Goal: Task Accomplishment & Management: Use online tool/utility

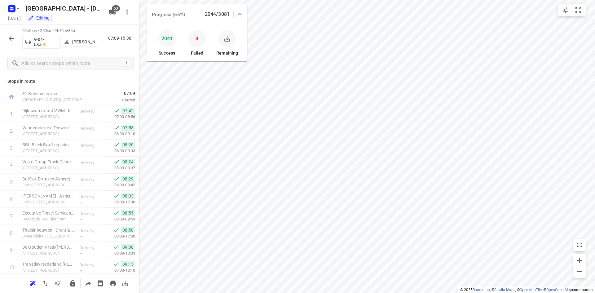
scroll to position [855, 0]
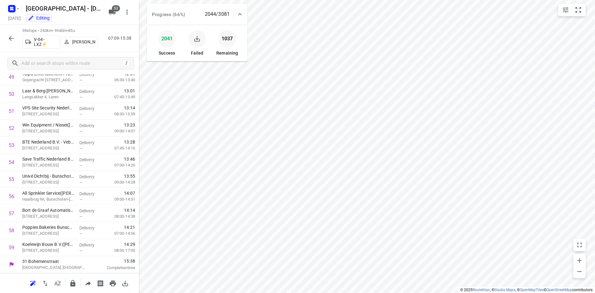
click at [197, 39] on icon "button" at bounding box center [197, 39] width 6 height 6
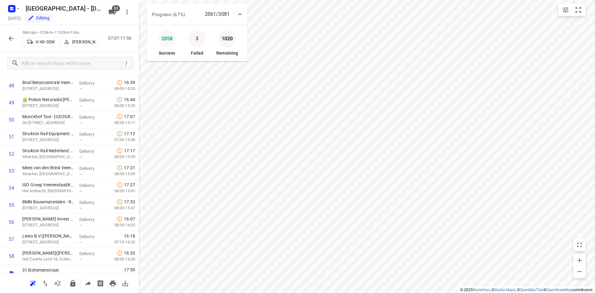
scroll to position [838, 0]
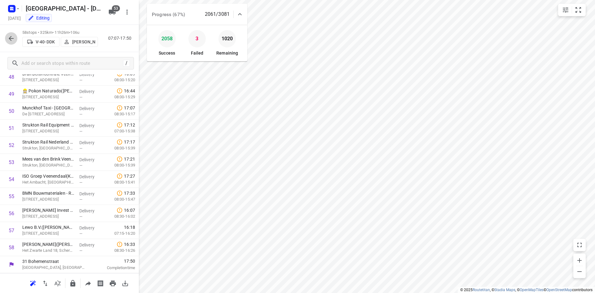
click at [11, 39] on icon "button" at bounding box center [10, 38] width 7 height 7
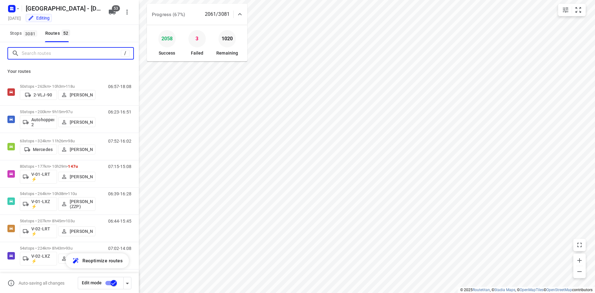
click at [46, 52] on input "Search routes" at bounding box center [71, 54] width 99 height 10
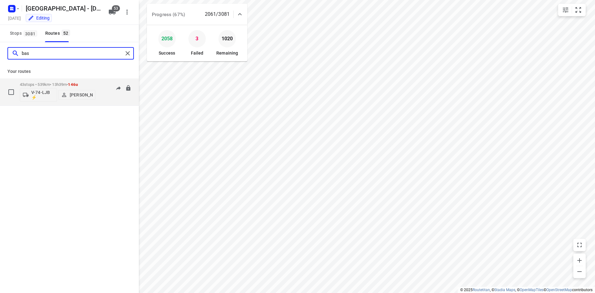
type input "bas"
click at [104, 97] on div "07:11-13:30" at bounding box center [115, 93] width 31 height 23
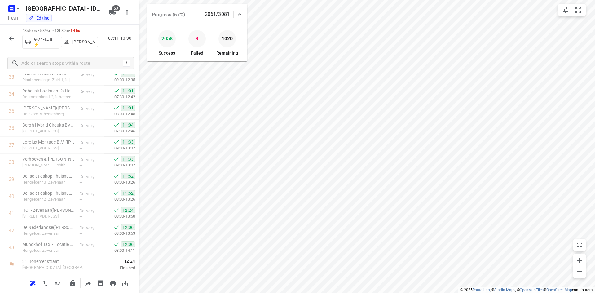
scroll to position [0, 0]
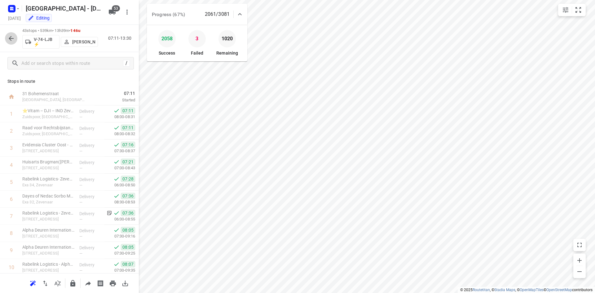
click at [14, 37] on icon "button" at bounding box center [10, 38] width 7 height 7
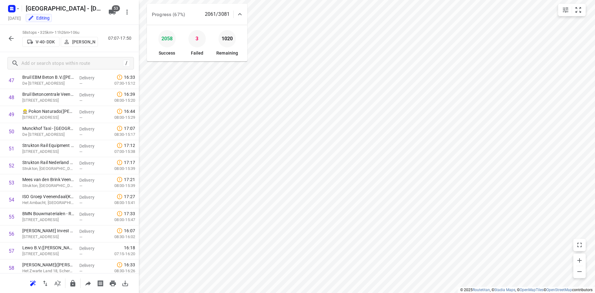
scroll to position [838, 0]
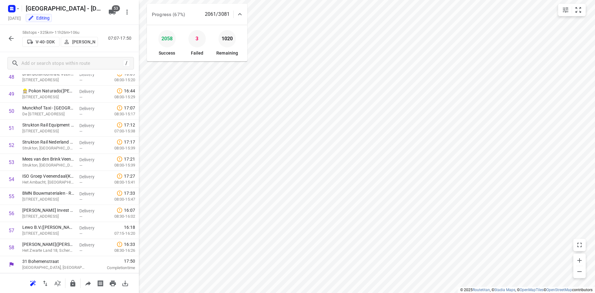
click at [13, 39] on icon "button" at bounding box center [10, 38] width 7 height 7
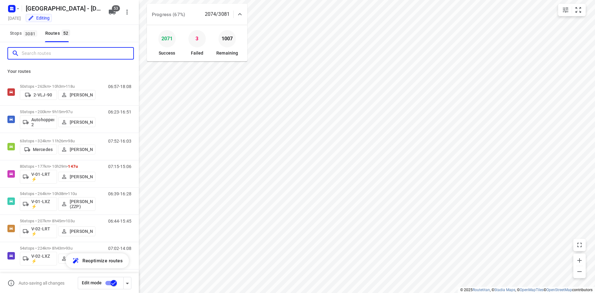
click at [76, 55] on input "Search routes" at bounding box center [78, 54] width 112 height 10
click at [127, 33] on div "Stops [STREET_ADDRESS]" at bounding box center [69, 33] width 139 height 17
click at [102, 36] on div "Stops [STREET_ADDRESS]" at bounding box center [69, 33] width 139 height 17
click at [10, 9] on rect "button" at bounding box center [11, 8] width 7 height 7
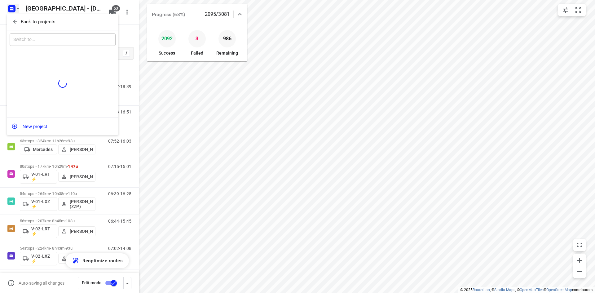
click at [14, 22] on icon "button" at bounding box center [15, 22] width 6 height 6
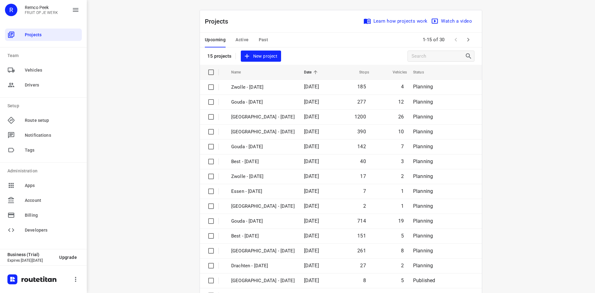
click at [236, 39] on span "Active" at bounding box center [241, 40] width 13 height 8
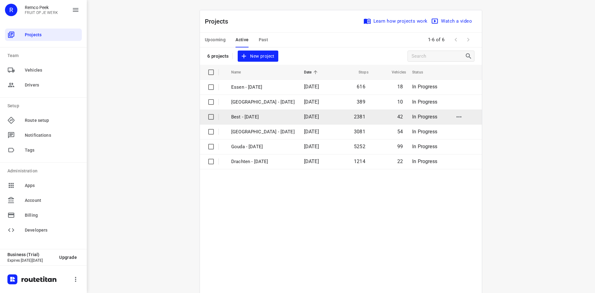
click at [244, 116] on p "Best - [DATE]" at bounding box center [263, 116] width 64 height 7
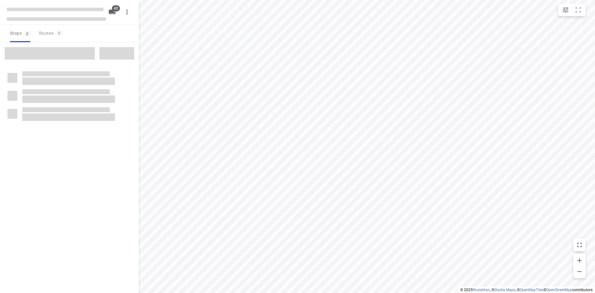
checkbox input "true"
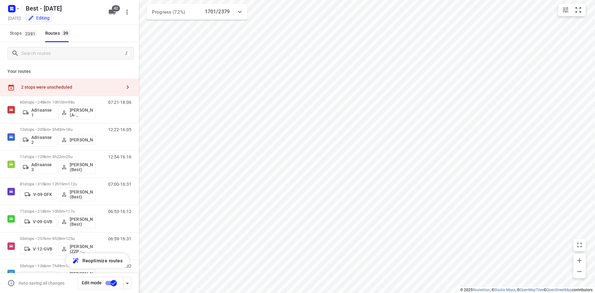
click at [239, 11] on icon at bounding box center [239, 11] width 7 height 7
click at [10, 9] on icon "button" at bounding box center [11, 10] width 2 height 2
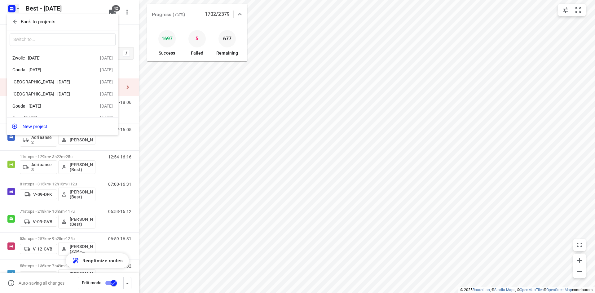
click at [16, 24] on icon "button" at bounding box center [15, 22] width 6 height 6
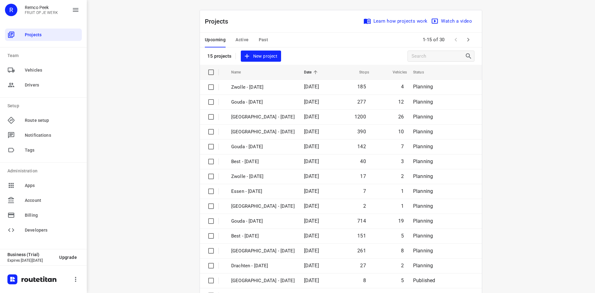
click at [239, 37] on span "Active" at bounding box center [241, 40] width 13 height 8
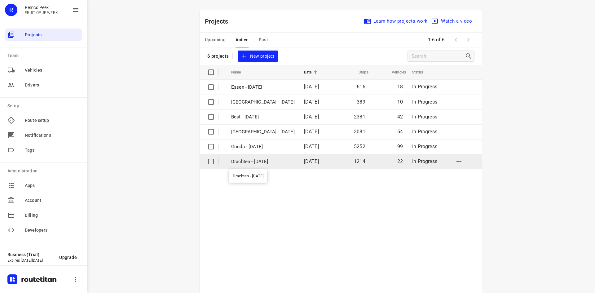
click at [246, 162] on p "Drachten - [DATE]" at bounding box center [263, 161] width 64 height 7
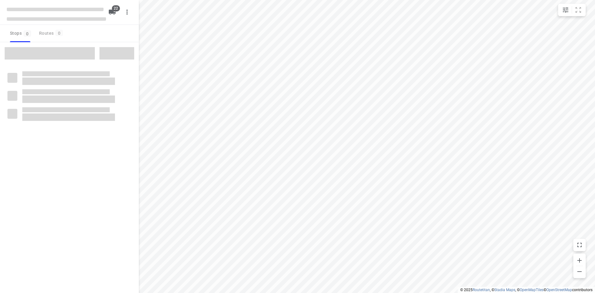
checkbox input "true"
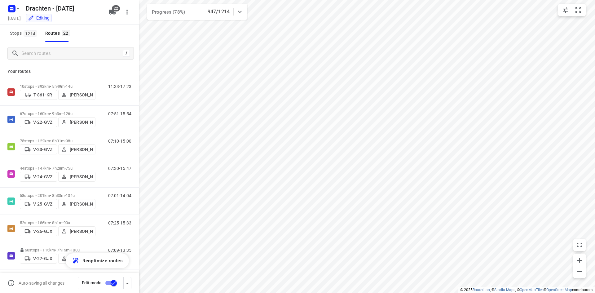
click at [241, 11] on icon at bounding box center [239, 11] width 7 height 7
click at [241, 11] on icon at bounding box center [239, 14] width 7 height 7
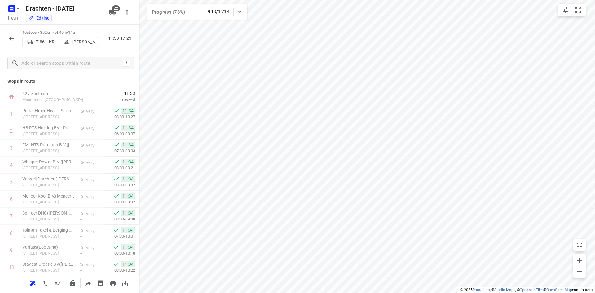
click at [52, 76] on div "Stops in route 527 [GEOGRAPHIC_DATA], [GEOGRAPHIC_DATA] 11:33 Started 1 PerkinE…" at bounding box center [69, 173] width 139 height 199
click at [10, 38] on icon "button" at bounding box center [11, 38] width 5 height 5
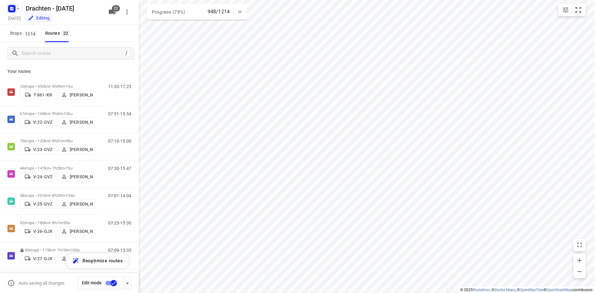
click at [11, 10] on icon "button" at bounding box center [11, 10] width 2 height 2
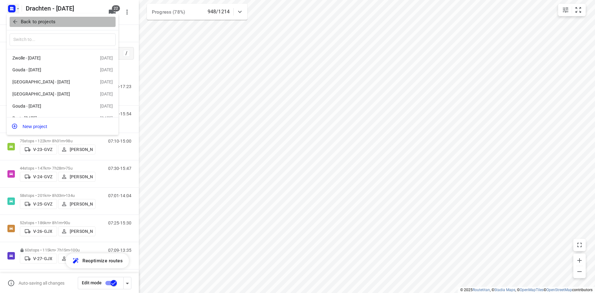
click at [16, 22] on icon "button" at bounding box center [15, 22] width 6 height 6
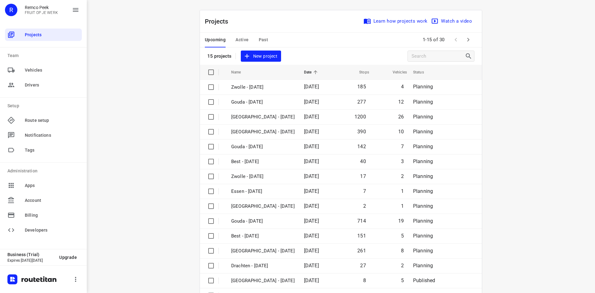
click at [244, 39] on span "Active" at bounding box center [241, 40] width 13 height 8
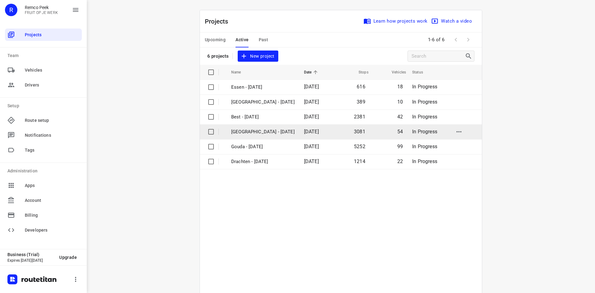
click at [250, 132] on p "[GEOGRAPHIC_DATA] - [DATE]" at bounding box center [263, 131] width 64 height 7
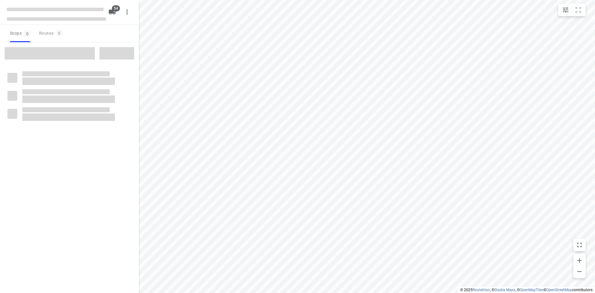
checkbox input "true"
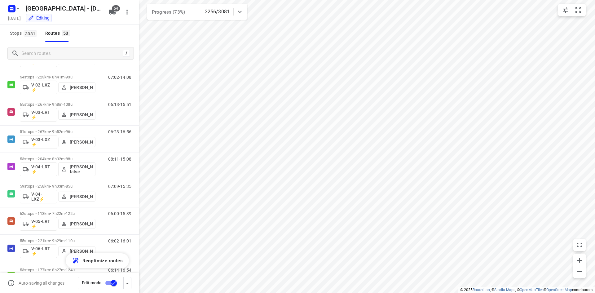
scroll to position [200, 0]
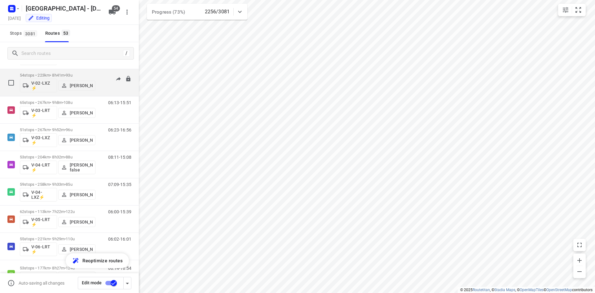
click at [103, 90] on div "07:02-14:08" at bounding box center [115, 84] width 31 height 23
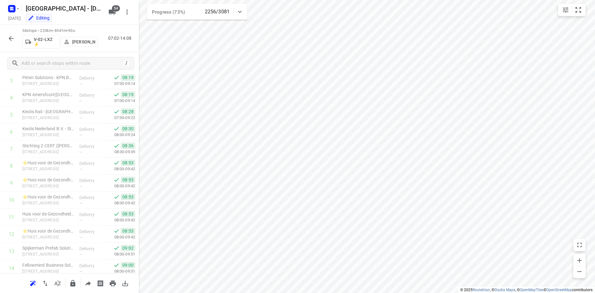
scroll to position [770, 0]
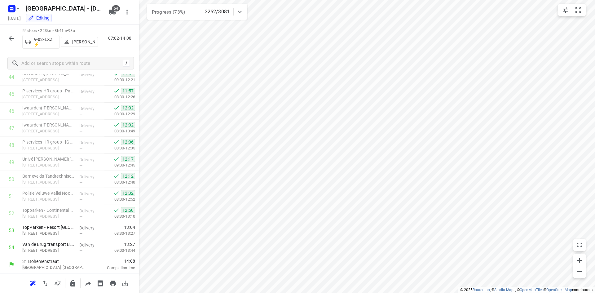
click at [9, 38] on icon "button" at bounding box center [11, 38] width 5 height 5
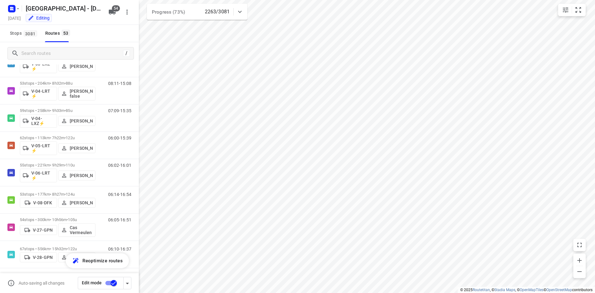
scroll to position [278, 0]
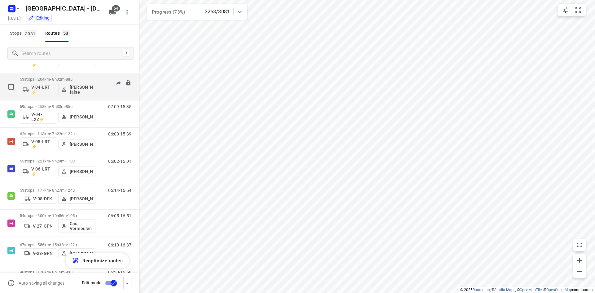
click at [106, 93] on div "08:11-15:08" at bounding box center [115, 88] width 31 height 23
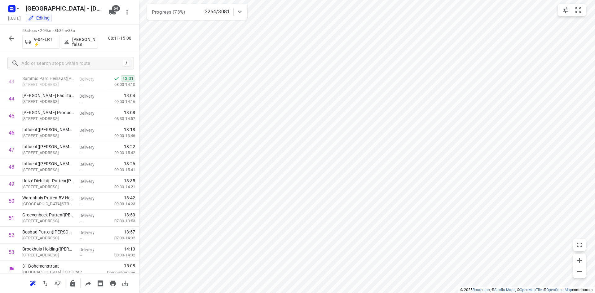
scroll to position [753, 0]
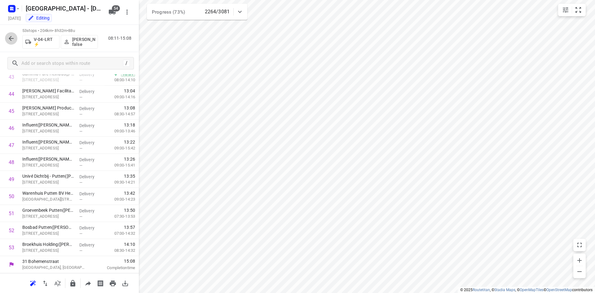
click at [11, 40] on icon "button" at bounding box center [11, 38] width 5 height 5
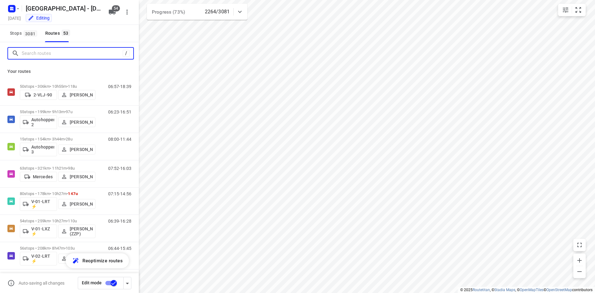
click at [82, 51] on input "Search routes" at bounding box center [72, 54] width 101 height 10
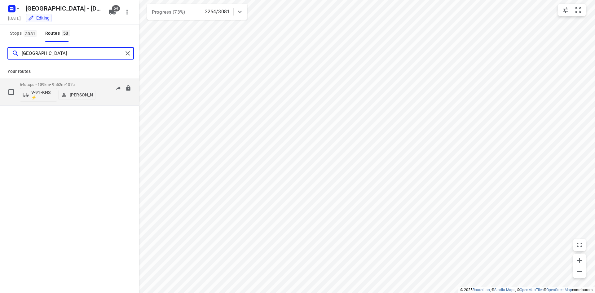
type input "[GEOGRAPHIC_DATA]"
click at [108, 100] on div "06:58-18:08" at bounding box center [115, 93] width 31 height 23
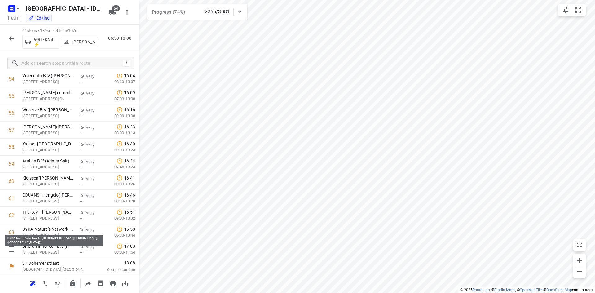
scroll to position [940, 0]
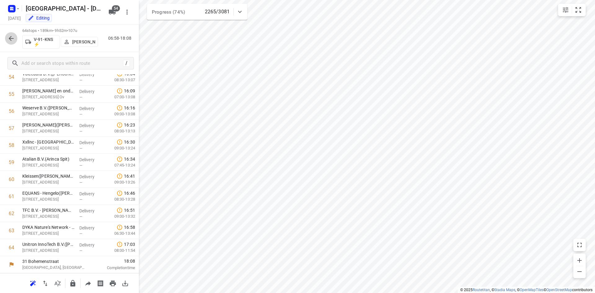
click at [12, 35] on icon "button" at bounding box center [10, 38] width 7 height 7
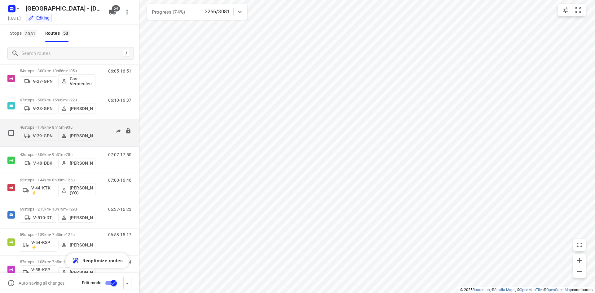
scroll to position [437, 0]
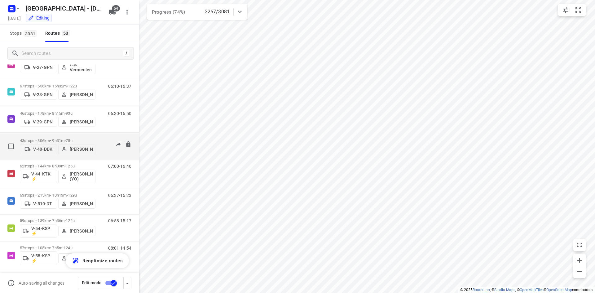
click at [101, 152] on div "07:07-17:50" at bounding box center [115, 147] width 31 height 19
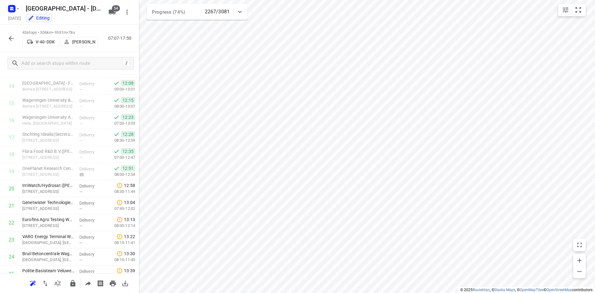
scroll to position [254, 0]
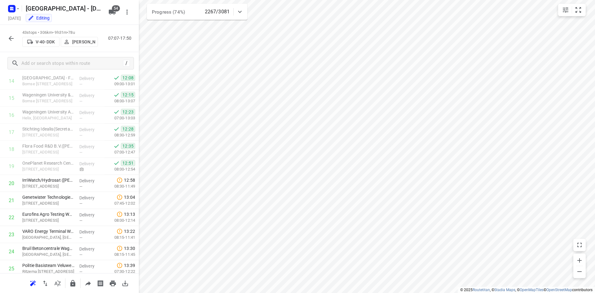
click at [9, 36] on icon "button" at bounding box center [10, 38] width 7 height 7
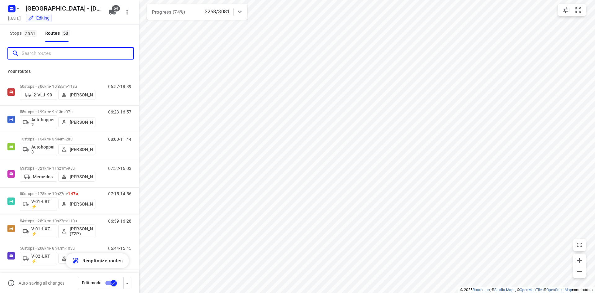
click at [86, 53] on input "Search routes" at bounding box center [78, 54] width 112 height 10
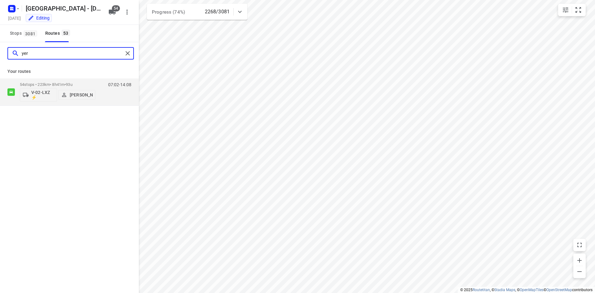
type input "yerm"
drag, startPoint x: 73, startPoint y: 56, endPoint x: 10, endPoint y: 55, distance: 63.5
click at [12, 57] on div "yerm" at bounding box center [67, 54] width 111 height 10
type input "bas"
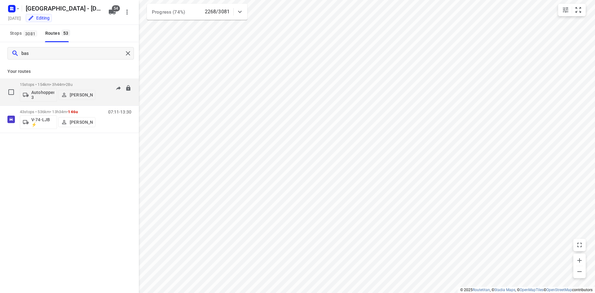
click at [104, 97] on div "08:00-11:44" at bounding box center [115, 93] width 31 height 23
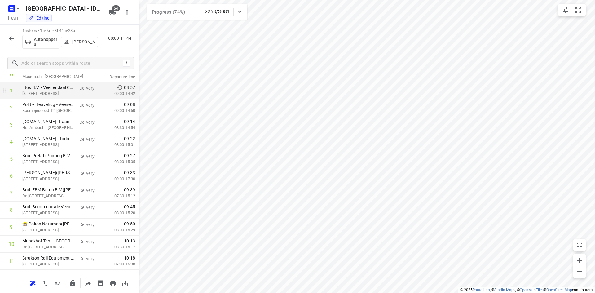
scroll to position [13, 0]
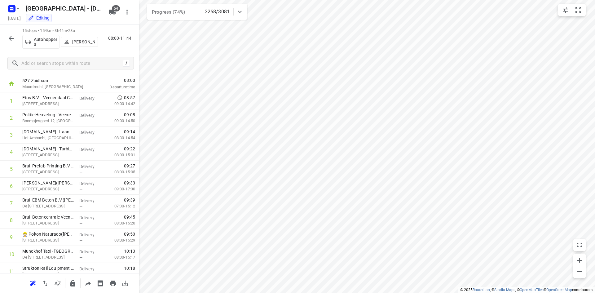
click at [11, 36] on icon "button" at bounding box center [10, 38] width 7 height 7
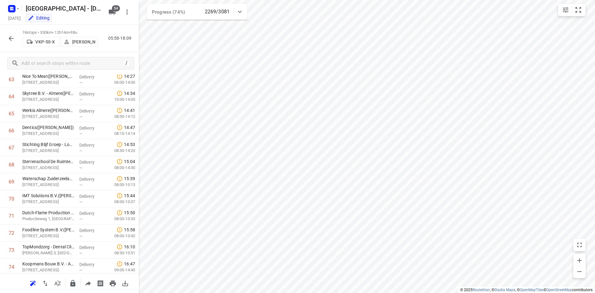
scroll to position [1110, 0]
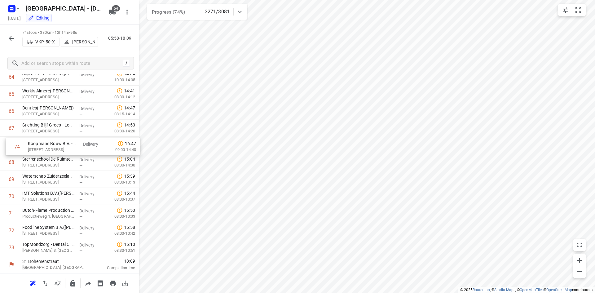
drag, startPoint x: 58, startPoint y: 252, endPoint x: 64, endPoint y: 150, distance: 102.7
click at [10, 40] on icon "button" at bounding box center [10, 38] width 7 height 7
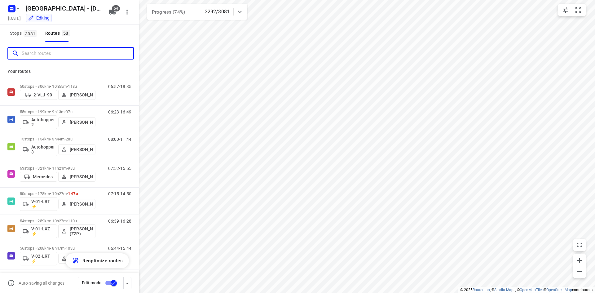
click at [30, 53] on input "Search routes" at bounding box center [78, 54] width 112 height 10
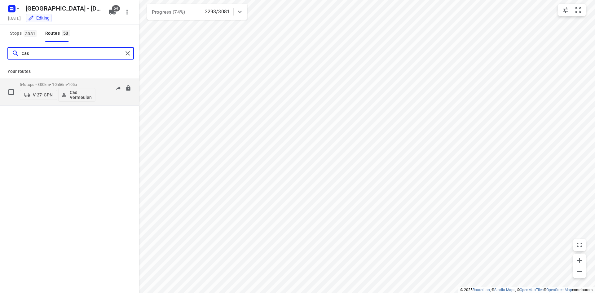
type input "cas"
click at [103, 95] on div "06:05-16:51" at bounding box center [115, 93] width 31 height 23
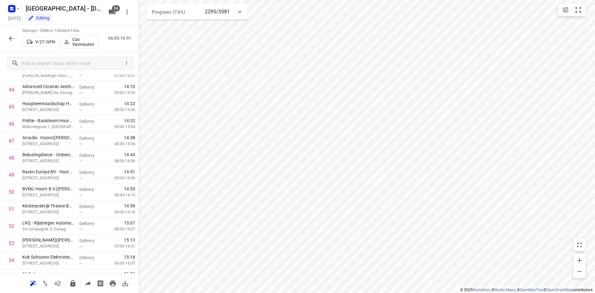
scroll to position [752, 0]
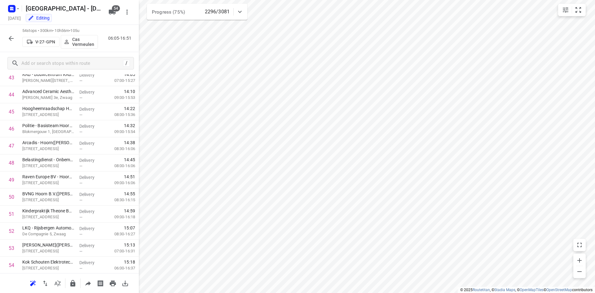
click at [108, 46] on div "54 stops • 300km • 10h56m • 105u V-27-GPN Cas Vermeulen 06:05-16:51" at bounding box center [69, 38] width 139 height 27
drag, startPoint x: 108, startPoint y: 38, endPoint x: 131, endPoint y: 38, distance: 22.9
click at [131, 38] on div "06:05-16:51" at bounding box center [118, 38] width 31 height 7
click at [131, 38] on p "06:05-16:51" at bounding box center [121, 38] width 26 height 7
drag, startPoint x: 131, startPoint y: 38, endPoint x: 108, endPoint y: 39, distance: 22.9
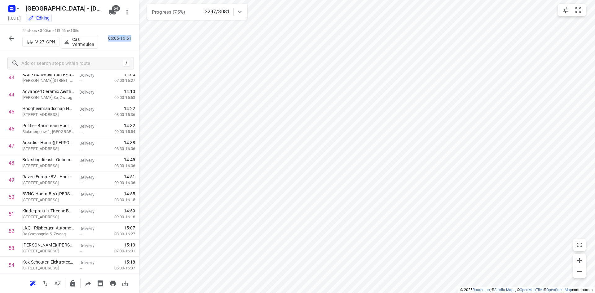
click at [108, 39] on p "06:05-16:51" at bounding box center [121, 38] width 26 height 7
click at [110, 39] on p "06:05-16:51" at bounding box center [121, 38] width 26 height 7
drag, startPoint x: 108, startPoint y: 38, endPoint x: 132, endPoint y: 39, distance: 23.2
click at [132, 39] on p "06:05-16:51" at bounding box center [121, 38] width 26 height 7
click at [130, 45] on div "54 stops • 300km • 10h56m • 105u V-27-GPN Cas Vermeulen 06:05-16:51" at bounding box center [69, 38] width 139 height 27
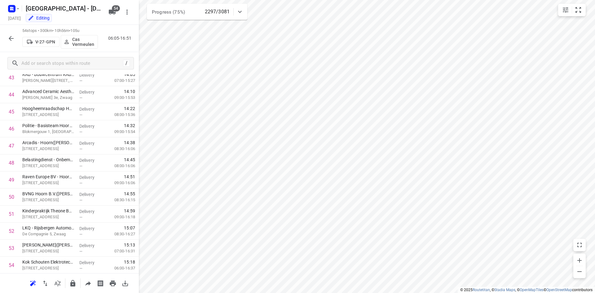
click at [10, 37] on icon "button" at bounding box center [11, 38] width 5 height 5
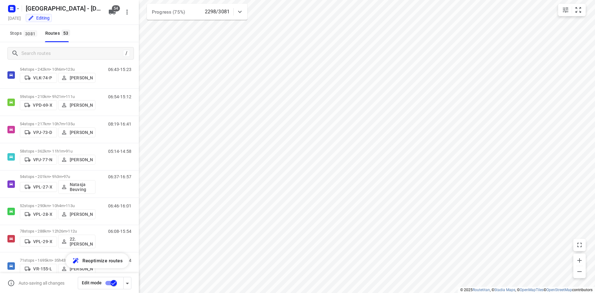
scroll to position [1116, 0]
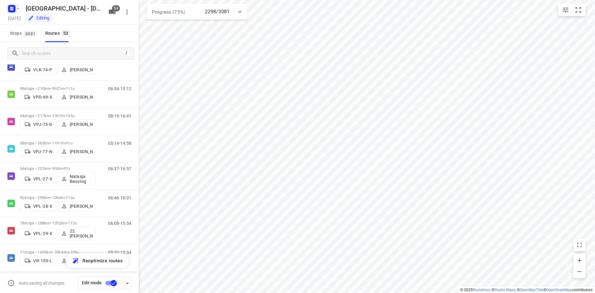
click at [15, 8] on rect "button" at bounding box center [11, 8] width 7 height 7
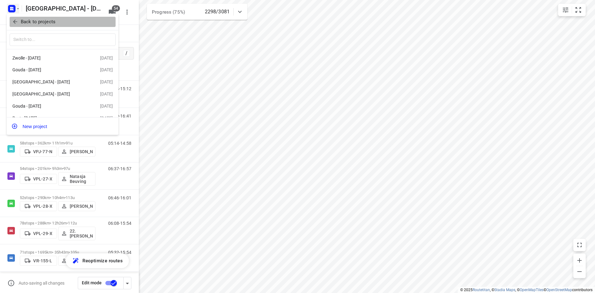
click at [20, 20] on span "Back to projects" at bounding box center [62, 21] width 101 height 7
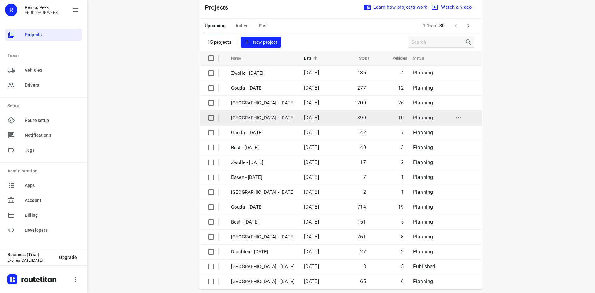
scroll to position [20, 0]
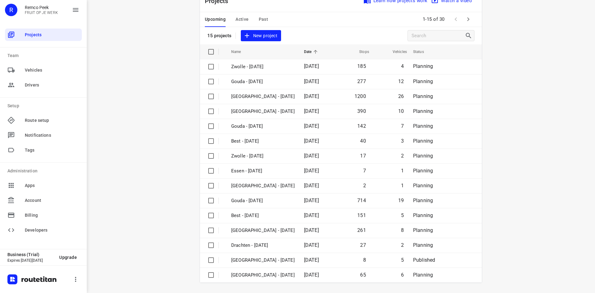
click at [293, 18] on div "Upcoming Active Past 1-15 of 30" at bounding box center [341, 19] width 282 height 15
click at [237, 15] on button "Active" at bounding box center [241, 19] width 13 height 15
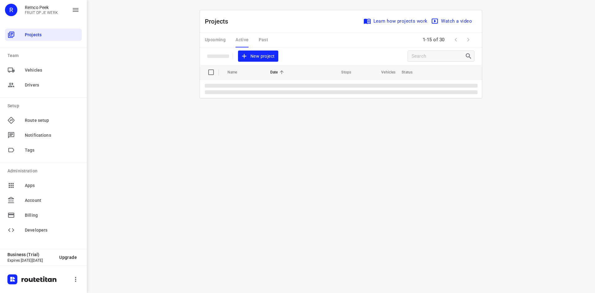
scroll to position [0, 0]
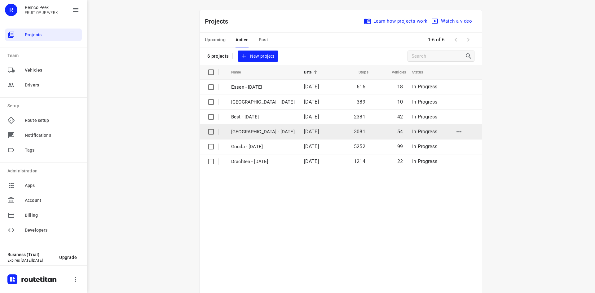
click at [259, 130] on p "[GEOGRAPHIC_DATA] - [DATE]" at bounding box center [263, 131] width 64 height 7
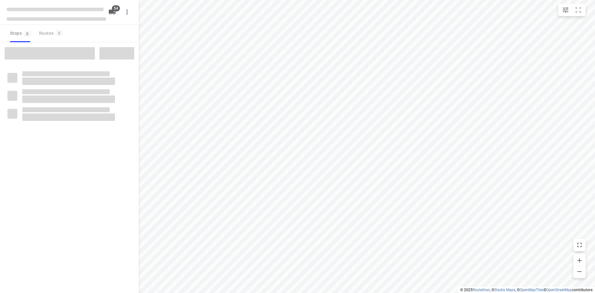
checkbox input "true"
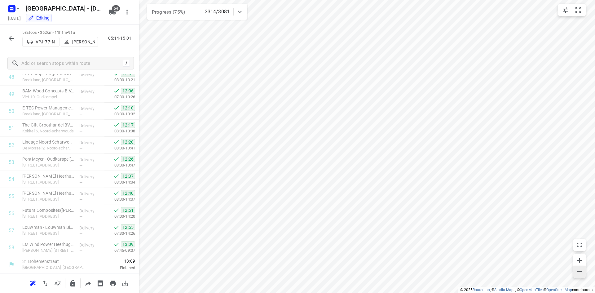
scroll to position [838, 0]
click at [133, 24] on div "Zwolle - [DATE] [DATE] Editing 54" at bounding box center [69, 12] width 139 height 25
click at [114, 49] on div "58 stops • 362km • 11h1m • 91u VPJ-77-N [PERSON_NAME] 05:14-15:01" at bounding box center [69, 38] width 139 height 27
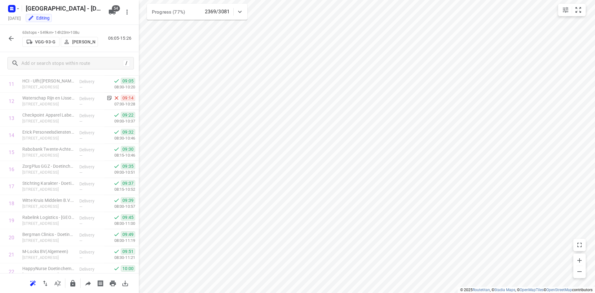
scroll to position [202, 0]
click at [240, 10] on icon at bounding box center [239, 11] width 7 height 7
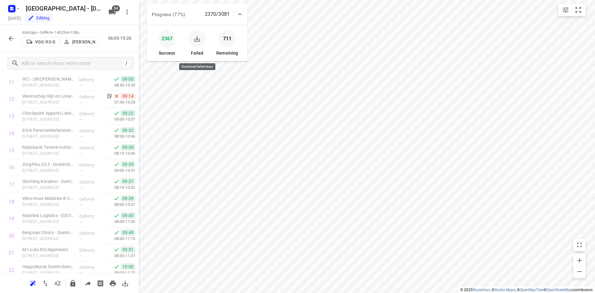
click at [198, 38] on icon "button" at bounding box center [197, 39] width 6 height 6
click at [211, 49] on div "2 Failed" at bounding box center [197, 43] width 30 height 31
click at [213, 29] on div "706 Remaining" at bounding box center [227, 43] width 30 height 31
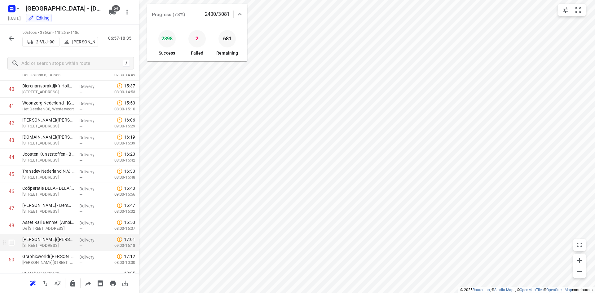
scroll to position [701, 0]
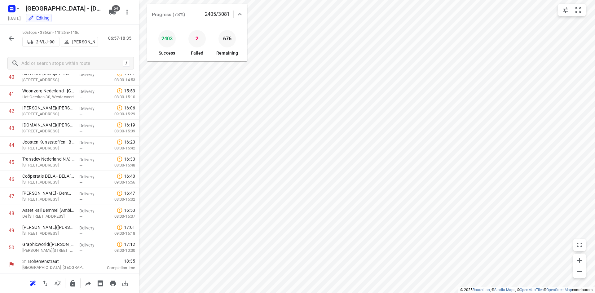
click at [13, 38] on icon "button" at bounding box center [11, 38] width 5 height 5
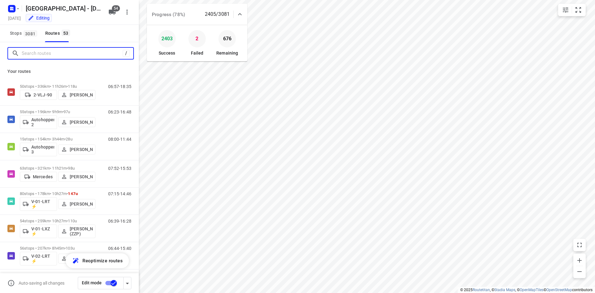
click at [44, 53] on input "Search routes" at bounding box center [72, 54] width 101 height 10
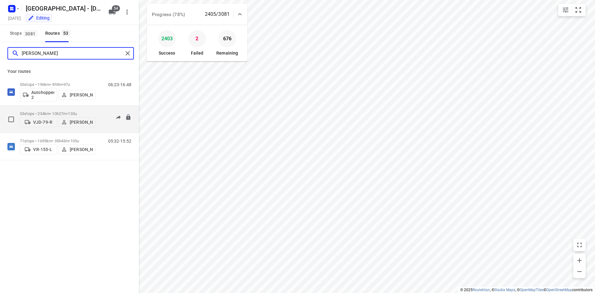
type input "[PERSON_NAME]"
click at [98, 123] on div "53 stops • 234km • 10h27m • 133u VJD-79-R [PERSON_NAME] 06:37-15:02" at bounding box center [79, 119] width 119 height 22
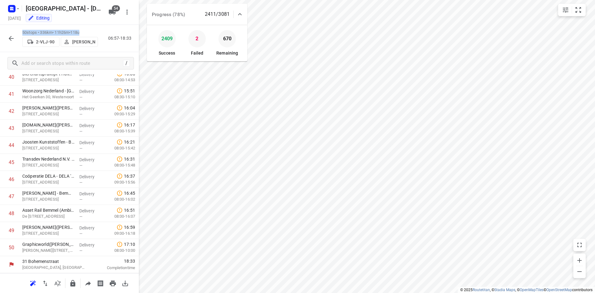
drag, startPoint x: 86, startPoint y: 31, endPoint x: 22, endPoint y: 33, distance: 63.2
click at [22, 33] on p "50 stops • 336km • 11h26m • 118u" at bounding box center [60, 33] width 76 height 6
click at [23, 33] on p "50 stops • 336km • 11h26m • 118u" at bounding box center [60, 33] width 76 height 6
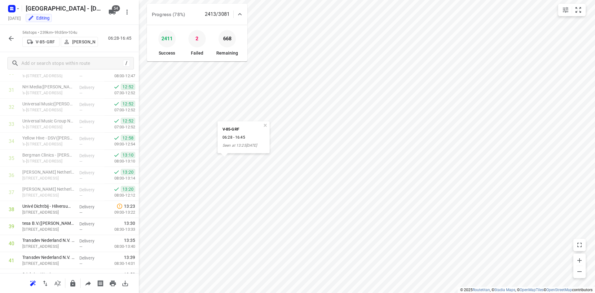
scroll to position [704, 0]
click at [9, 38] on icon "button" at bounding box center [11, 38] width 5 height 5
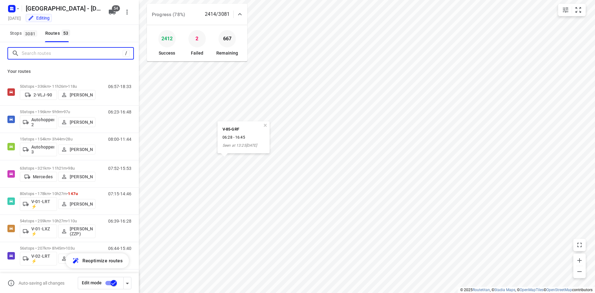
click at [60, 54] on input "Search routes" at bounding box center [72, 54] width 101 height 10
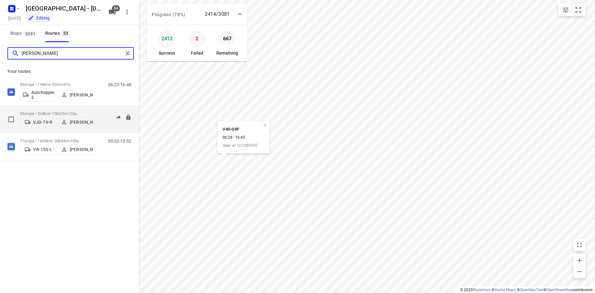
type input "[PERSON_NAME]"
click at [102, 129] on div "06:37-15:02" at bounding box center [115, 120] width 31 height 19
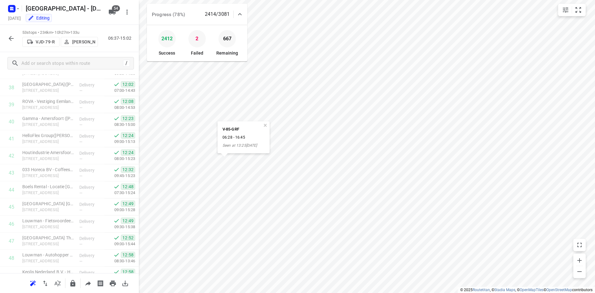
scroll to position [753, 0]
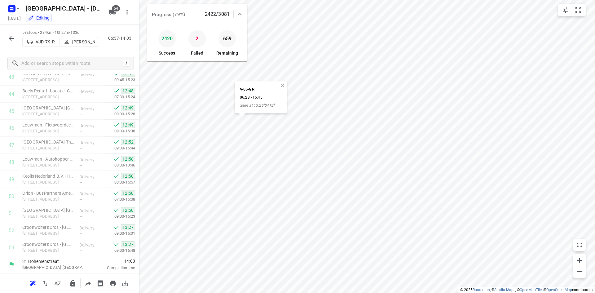
click at [282, 86] on button "button" at bounding box center [283, 86] width 6 height 6
click at [242, 29] on div "659 Remaining" at bounding box center [227, 43] width 30 height 31
click at [244, 28] on div "2420 Success 2 Failed 659 Remaining" at bounding box center [197, 43] width 100 height 36
click at [13, 38] on icon "button" at bounding box center [10, 38] width 7 height 7
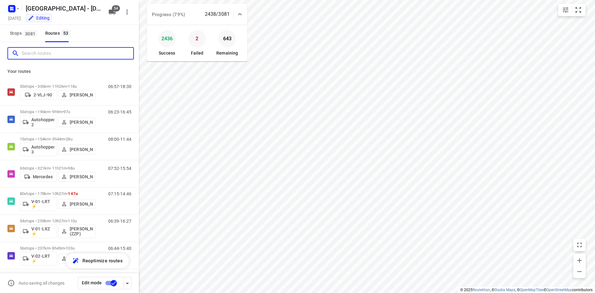
click at [55, 54] on input "Search routes" at bounding box center [78, 54] width 112 height 10
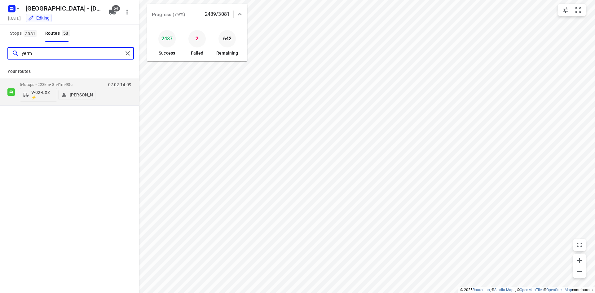
type input "yermo"
click at [98, 98] on div "54 stops • 223km • 8h41m • 93u V-02-LXZ ⚡ [PERSON_NAME] 07:02-14:09" at bounding box center [79, 92] width 119 height 26
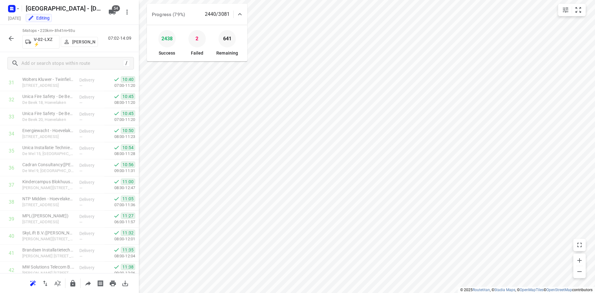
scroll to position [770, 0]
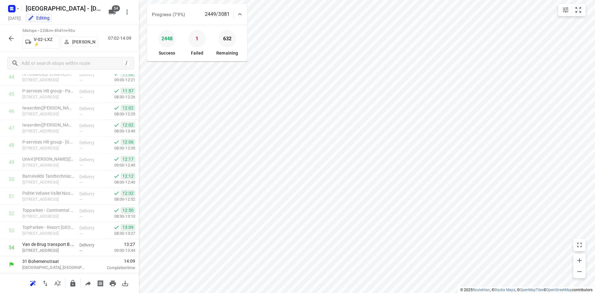
click at [10, 38] on icon "button" at bounding box center [11, 38] width 5 height 5
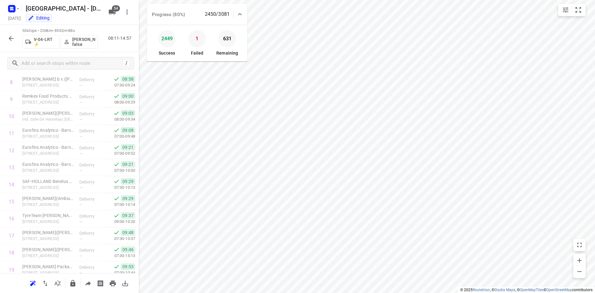
scroll to position [0, 0]
click at [11, 38] on icon "button" at bounding box center [11, 38] width 5 height 5
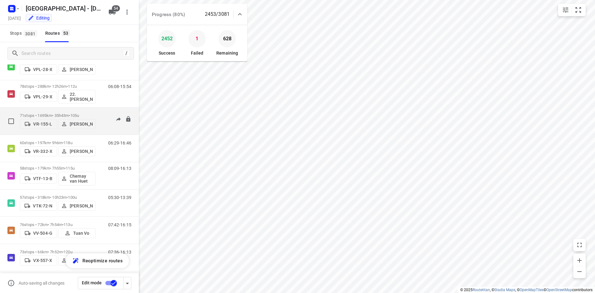
scroll to position [1257, 0]
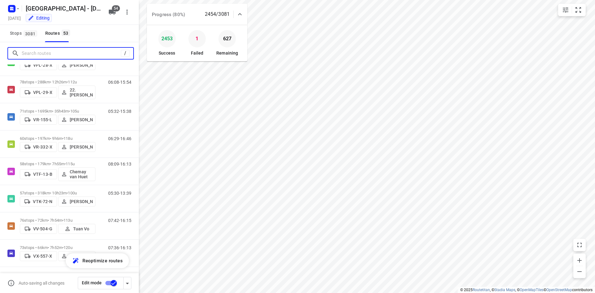
click at [72, 56] on input "Search routes" at bounding box center [71, 54] width 99 height 10
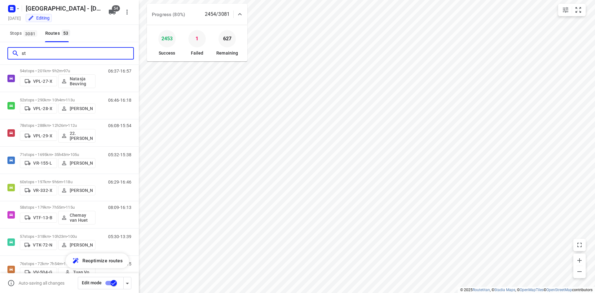
scroll to position [0, 0]
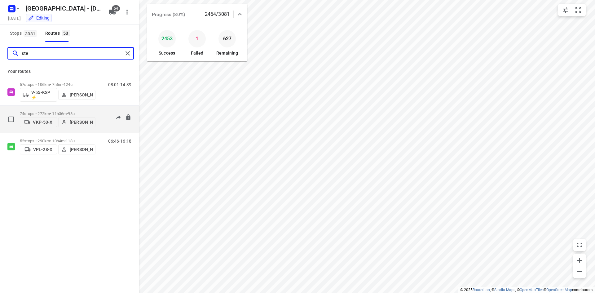
type input "ste"
click at [102, 125] on div "05:58-17:17" at bounding box center [115, 120] width 31 height 19
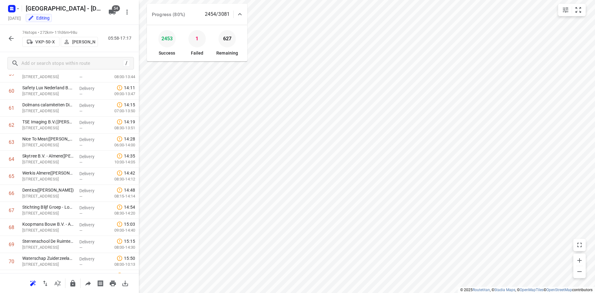
scroll to position [1110, 0]
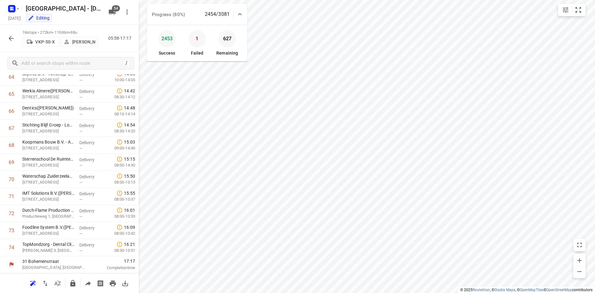
click at [22, 55] on div "/" at bounding box center [69, 63] width 139 height 22
click at [11, 40] on icon "button" at bounding box center [10, 38] width 7 height 7
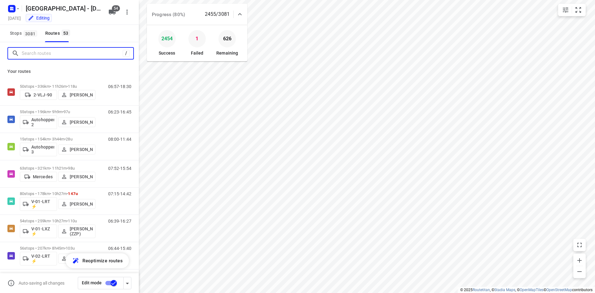
click at [35, 53] on input "Search routes" at bounding box center [72, 54] width 101 height 10
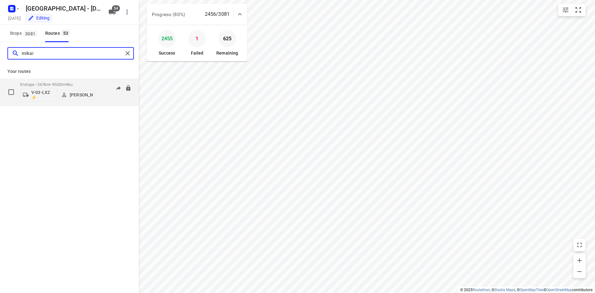
type input "mikai"
click at [107, 98] on div "06:23-16:57" at bounding box center [115, 93] width 31 height 23
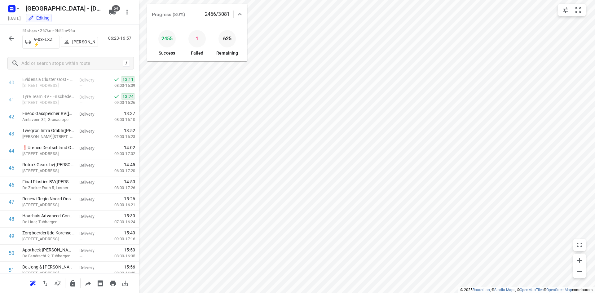
scroll to position [718, 0]
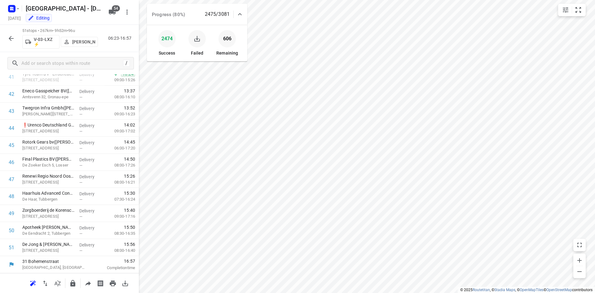
click at [197, 36] on icon "button" at bounding box center [196, 38] width 7 height 7
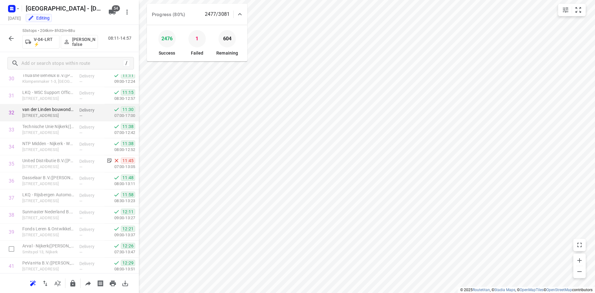
scroll to position [471, 0]
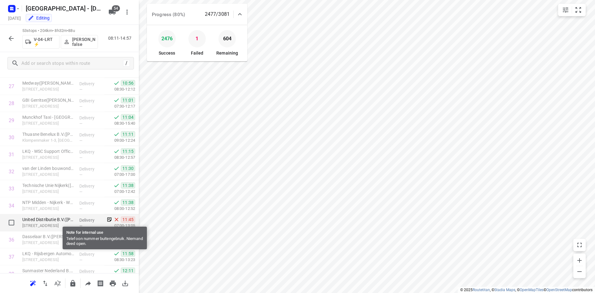
click at [107, 219] on icon at bounding box center [110, 220] width 6 height 6
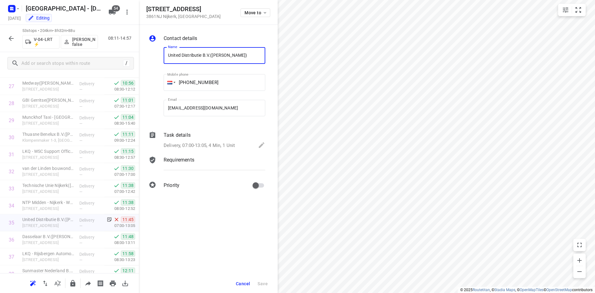
click at [244, 283] on span "Cancel" at bounding box center [243, 283] width 14 height 5
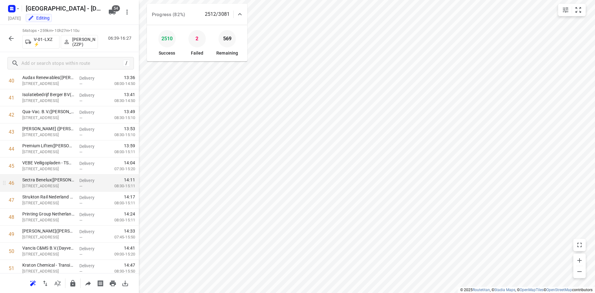
scroll to position [677, 0]
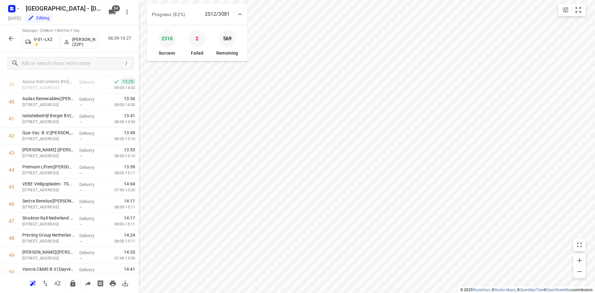
click at [10, 38] on icon "button" at bounding box center [11, 38] width 5 height 5
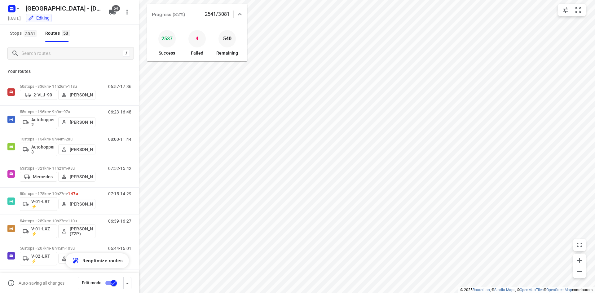
click at [118, 35] on div "Stops [STREET_ADDRESS]" at bounding box center [69, 33] width 139 height 17
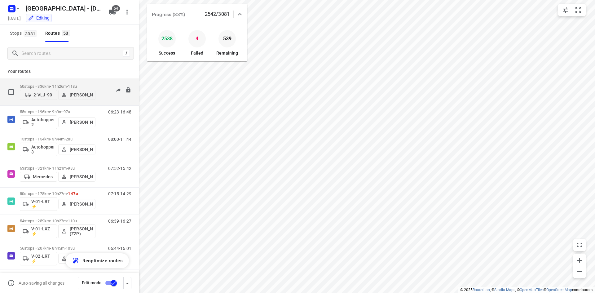
click at [115, 97] on div "06:57-17:36" at bounding box center [115, 93] width 31 height 19
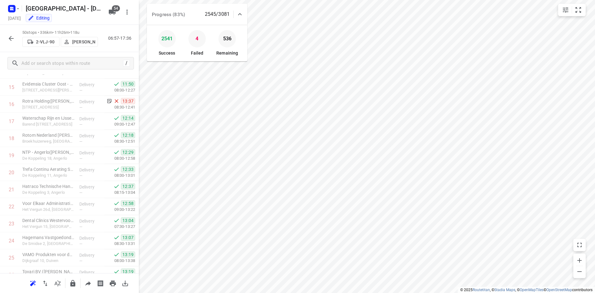
scroll to position [235, 0]
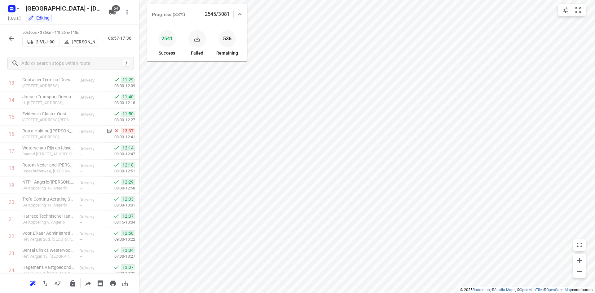
click at [199, 39] on icon "button" at bounding box center [196, 38] width 7 height 7
click at [10, 37] on icon "button" at bounding box center [10, 38] width 7 height 7
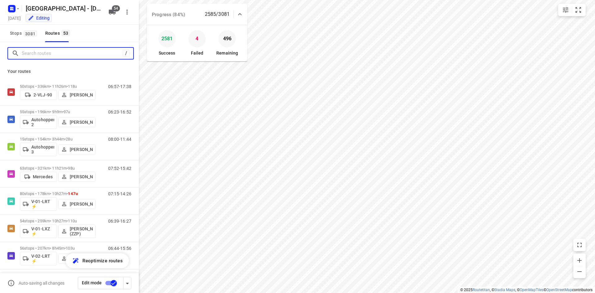
click at [46, 52] on input "Search routes" at bounding box center [72, 54] width 101 height 10
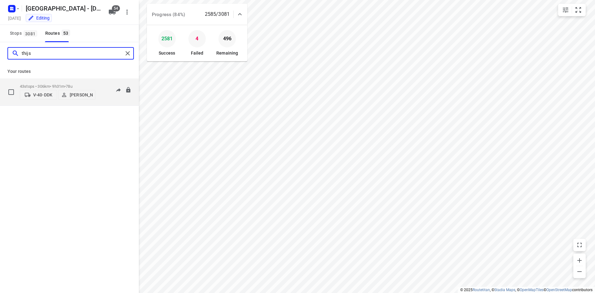
type input "thijs"
click at [97, 93] on div "43 stops • 306km • 9h31m • 78u V-40-DDK [PERSON_NAME] 07:07-18:03" at bounding box center [79, 92] width 119 height 22
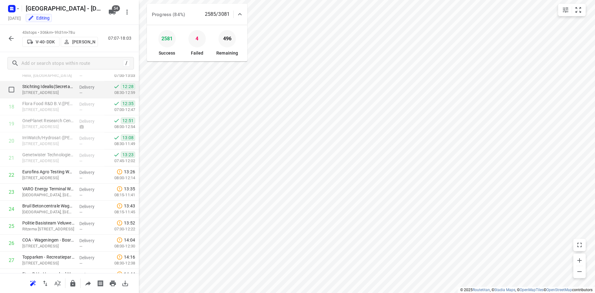
scroll to position [310, 0]
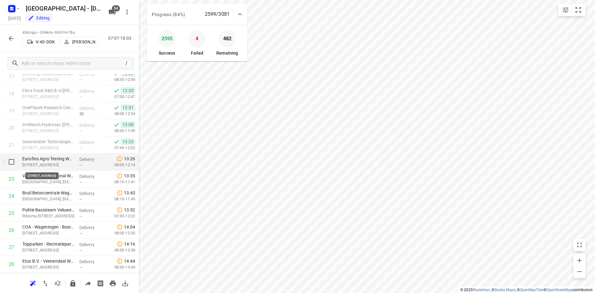
click at [61, 166] on p "[STREET_ADDRESS]" at bounding box center [48, 165] width 52 height 6
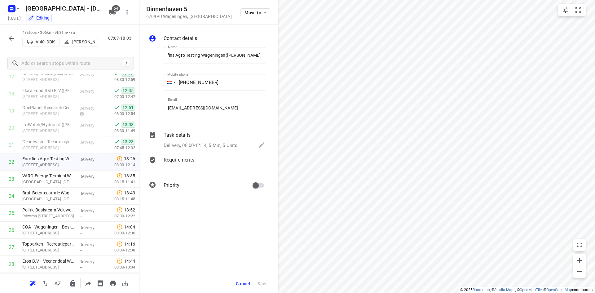
scroll to position [0, 0]
click at [179, 160] on p "Requirements" at bounding box center [179, 159] width 31 height 7
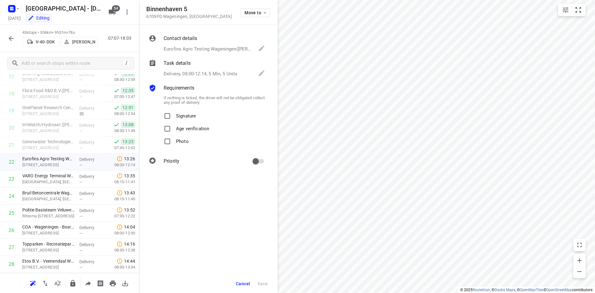
click at [194, 72] on p "Delivery, 08:00-12:14, 5 Min, 5 Units" at bounding box center [201, 73] width 74 height 7
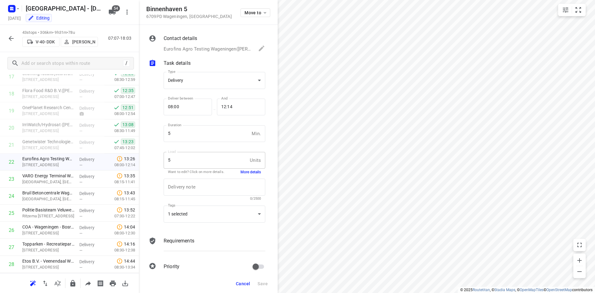
click at [250, 171] on button "More details" at bounding box center [250, 171] width 20 height 5
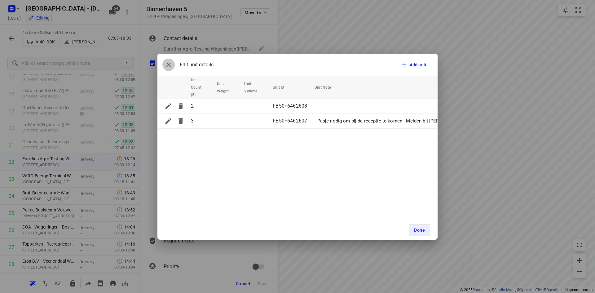
click at [170, 66] on icon "button" at bounding box center [168, 64] width 7 height 7
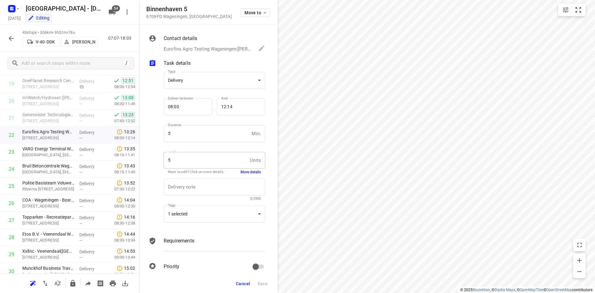
scroll to position [293, 0]
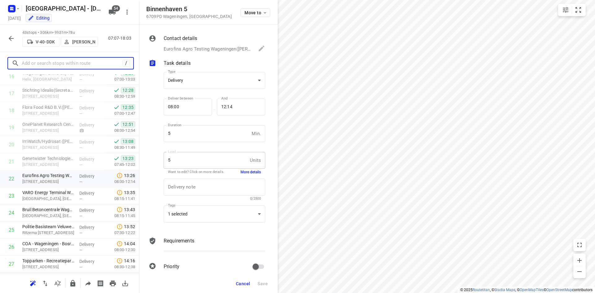
click at [36, 59] on input "text" at bounding box center [72, 64] width 101 height 10
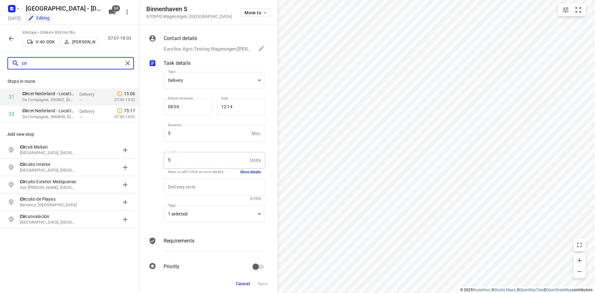
type input "cir"
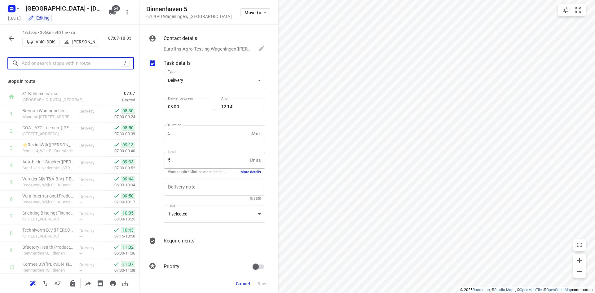
click at [103, 62] on input "text" at bounding box center [71, 64] width 99 height 10
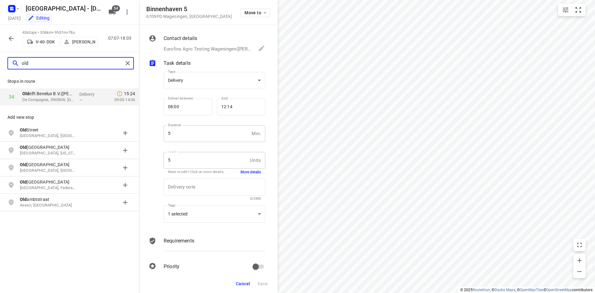
type input "old"
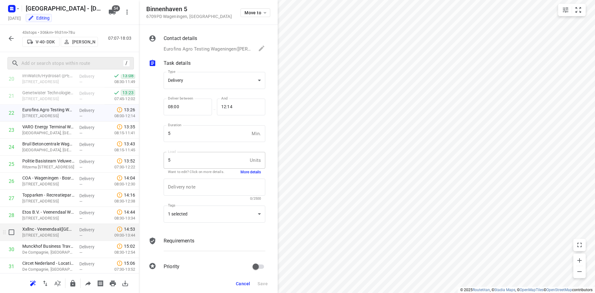
scroll to position [403, 0]
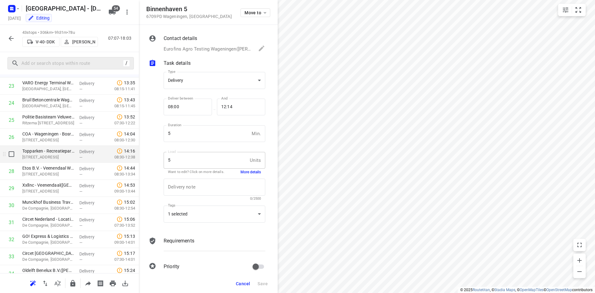
click at [61, 156] on p "[STREET_ADDRESS]" at bounding box center [48, 157] width 52 height 6
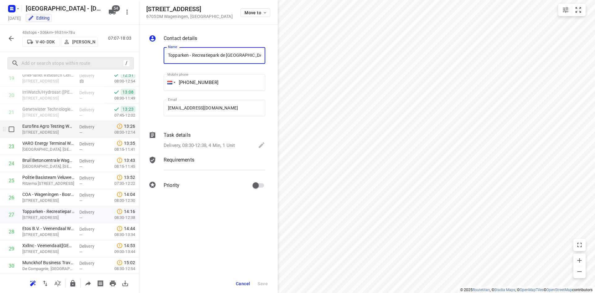
scroll to position [341, 0]
click at [244, 285] on span "Cancel" at bounding box center [243, 283] width 14 height 5
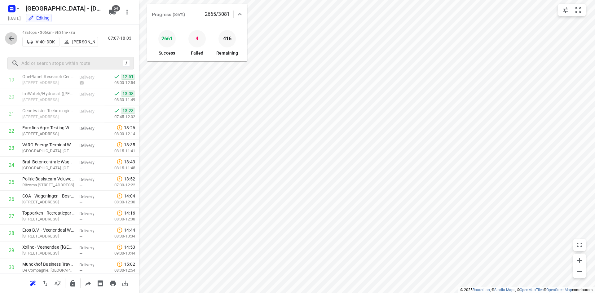
click at [13, 37] on icon "button" at bounding box center [10, 38] width 7 height 7
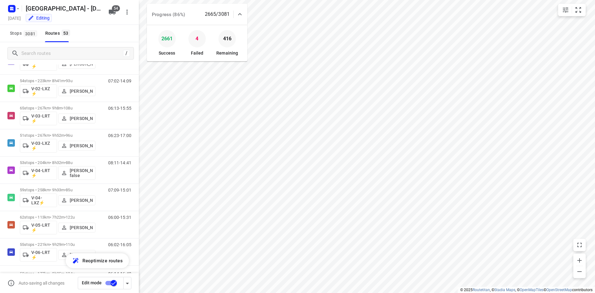
scroll to position [62, 0]
